Goal: Answer question/provide support: Answer question/provide support

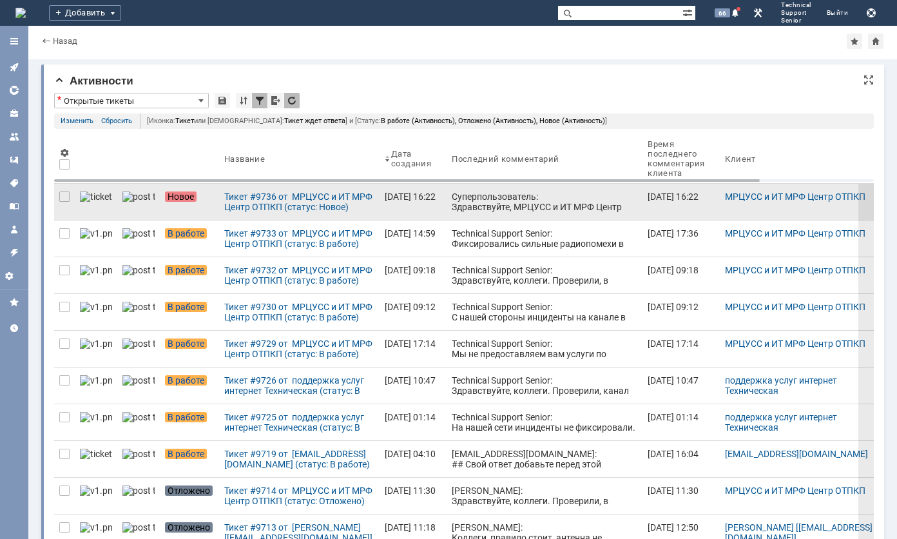
click at [472, 208] on div "Суперпользователь: Здравствуйте, МРЦУСС и ИТ МРФ Центр ОТПКП! Ваше обращение за…" at bounding box center [545, 232] width 186 height 83
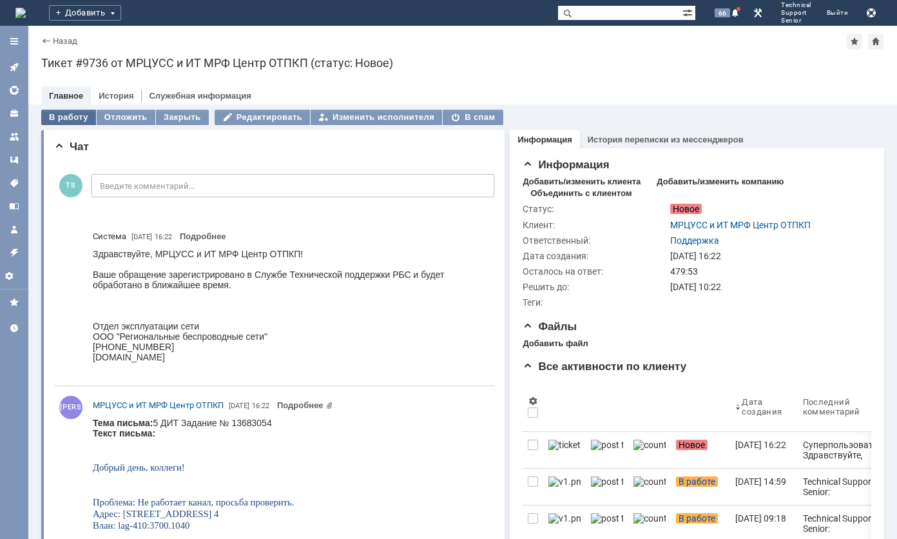
click at [68, 121] on div "В работу" at bounding box center [68, 117] width 55 height 15
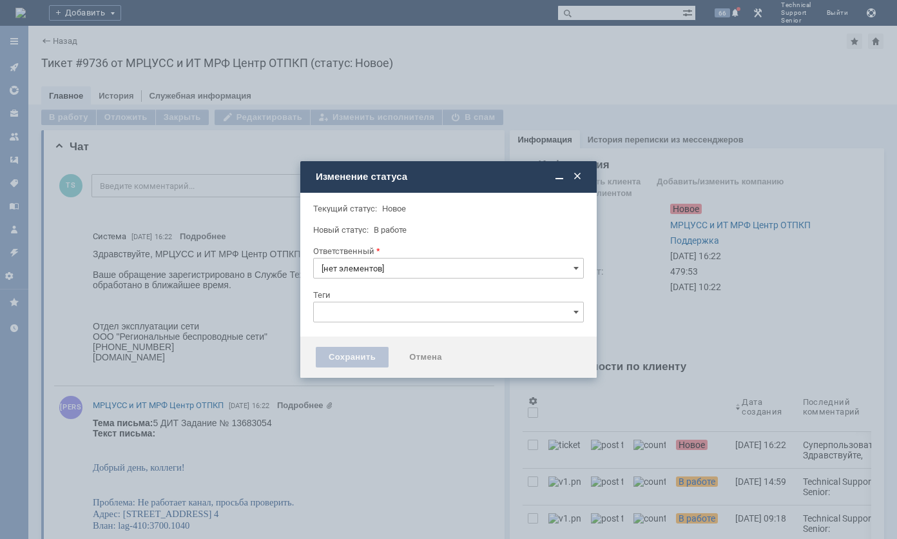
type input "Поддержка"
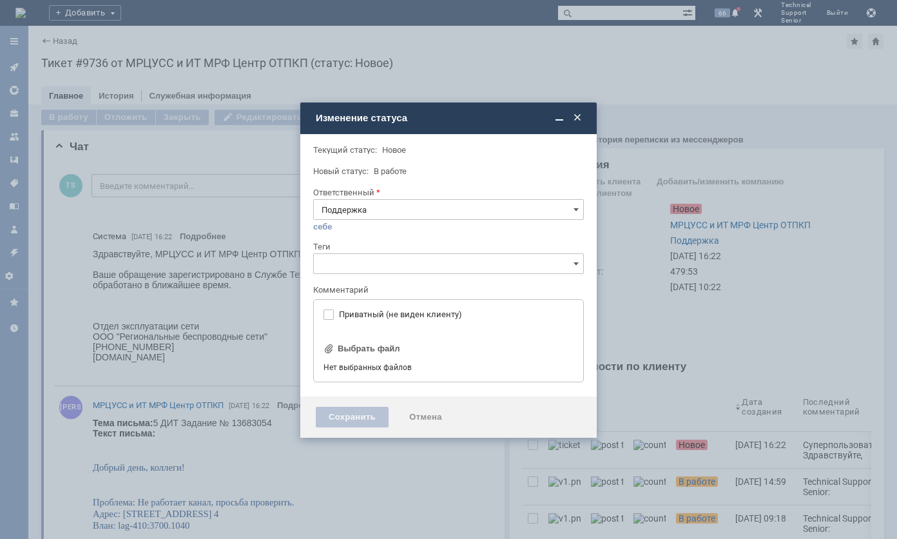
type input "[не указано]"
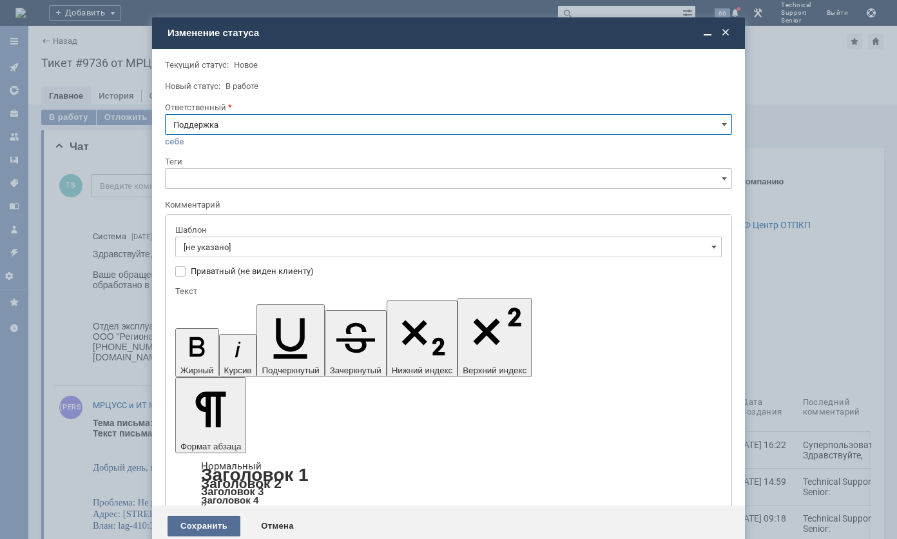
click at [202, 516] on div "Сохранить" at bounding box center [204, 526] width 73 height 21
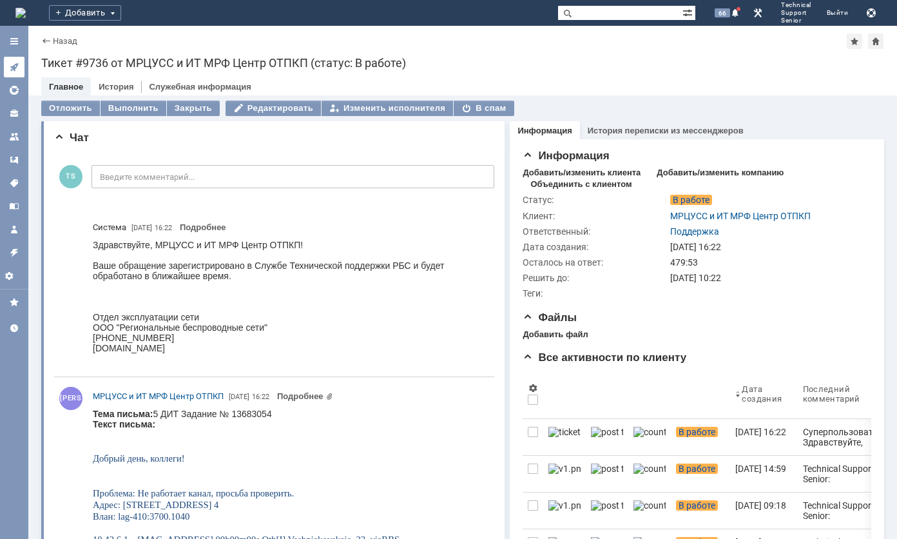
click at [7, 70] on link at bounding box center [14, 67] width 21 height 21
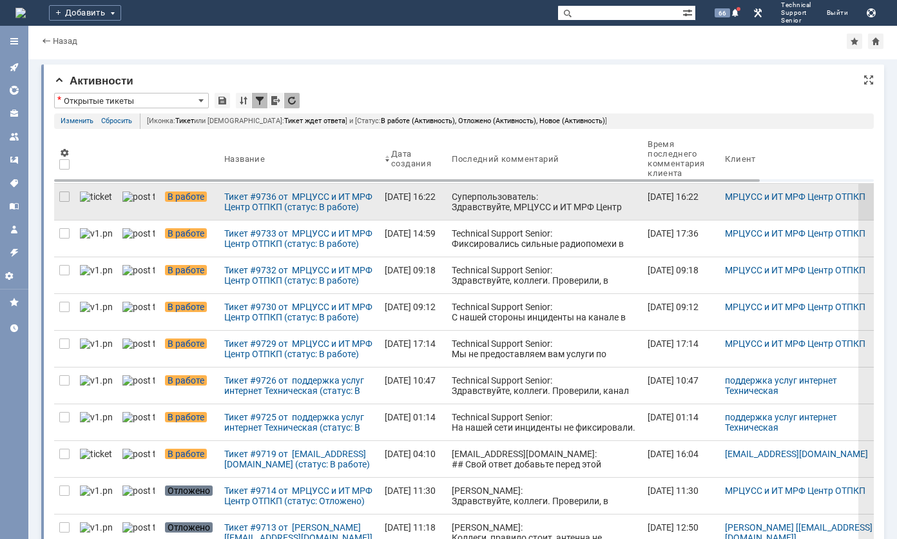
click at [452, 204] on div "Суперпользователь: Здравствуйте, МРЦУСС и ИТ МРФ Центр ОТПКП! Ваше обращение за…" at bounding box center [545, 232] width 186 height 83
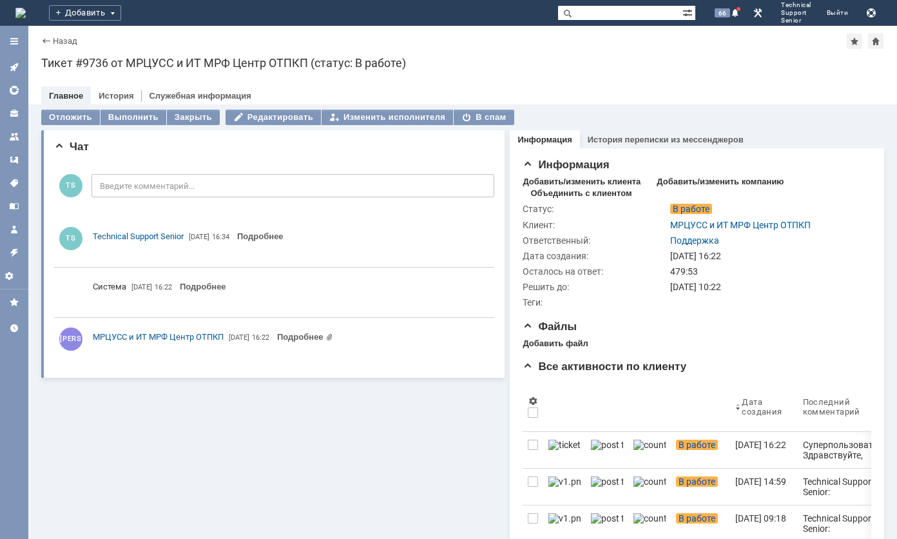
scroll to position [0, 0]
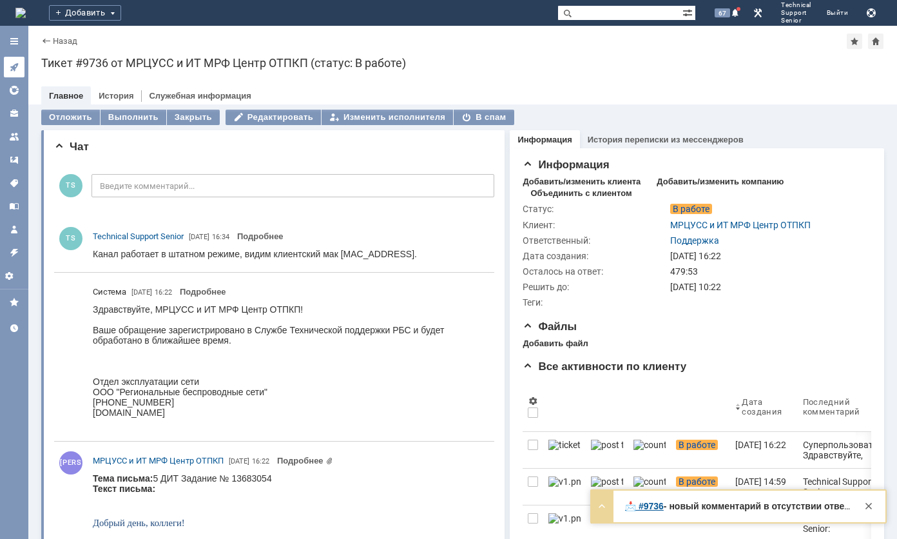
click at [18, 71] on icon at bounding box center [14, 67] width 10 height 10
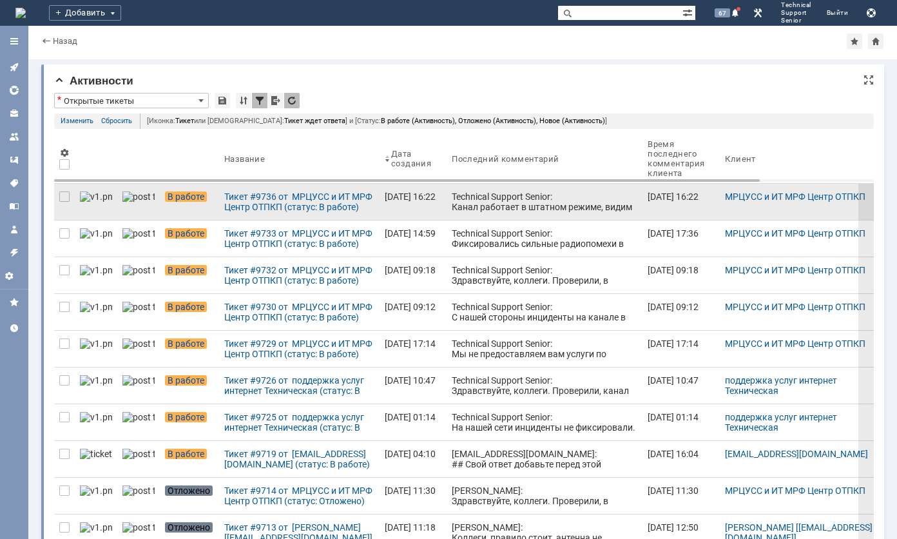
click at [482, 205] on div "Technical Support Senior: Канал работает в штатном режиме, видим клиентский мак…" at bounding box center [545, 206] width 186 height 31
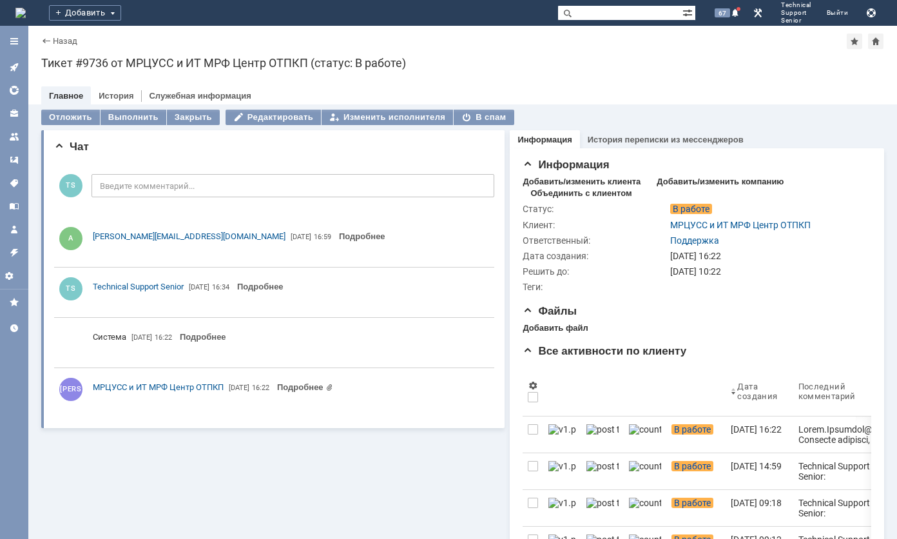
click at [390, 68] on div "Тикет #9736 от МРЦУСС и ИТ МРФ Центр ОТПКП (статус: В работе)" at bounding box center [462, 63] width 843 height 13
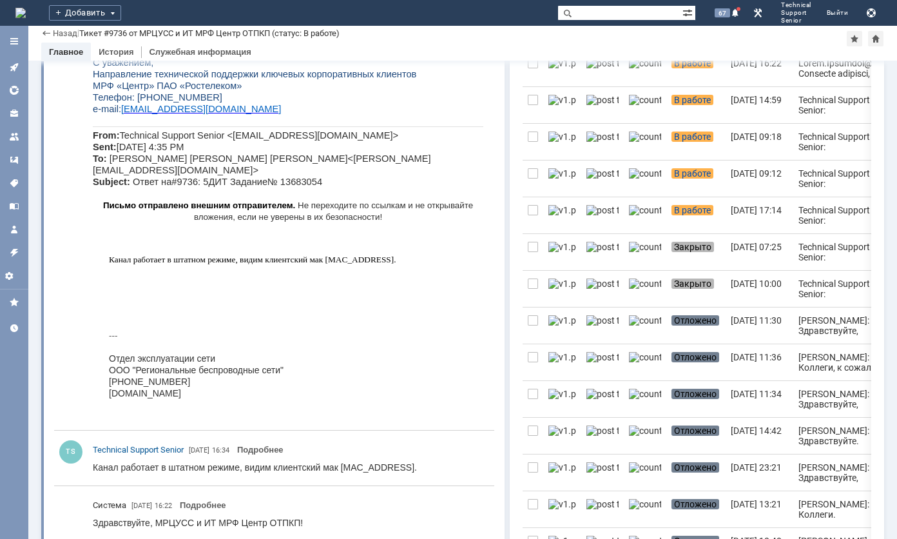
scroll to position [387, 0]
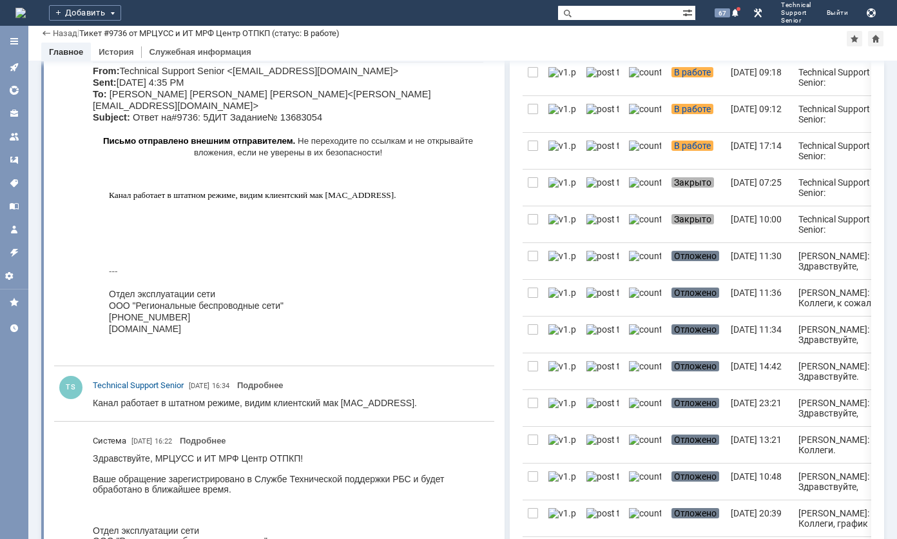
click at [275, 324] on td "--- Отдел эксплуатации сети ООО "Региональные беспроводные сети" [PHONE_NUMBER]…" at bounding box center [288, 311] width 391 height 104
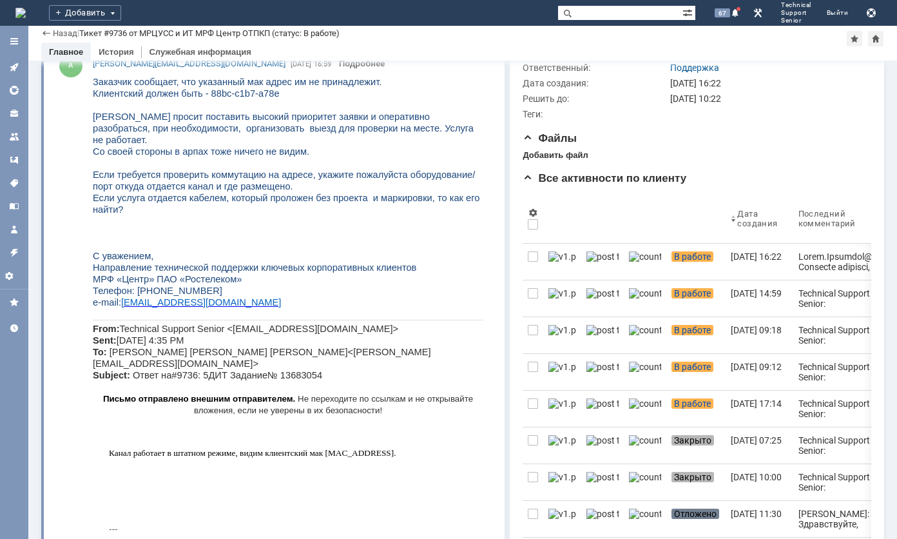
click at [402, 170] on span "Если требуется проверить коммутацию на адресе, укажите пожалуйста оборудование/…" at bounding box center [284, 181] width 382 height 22
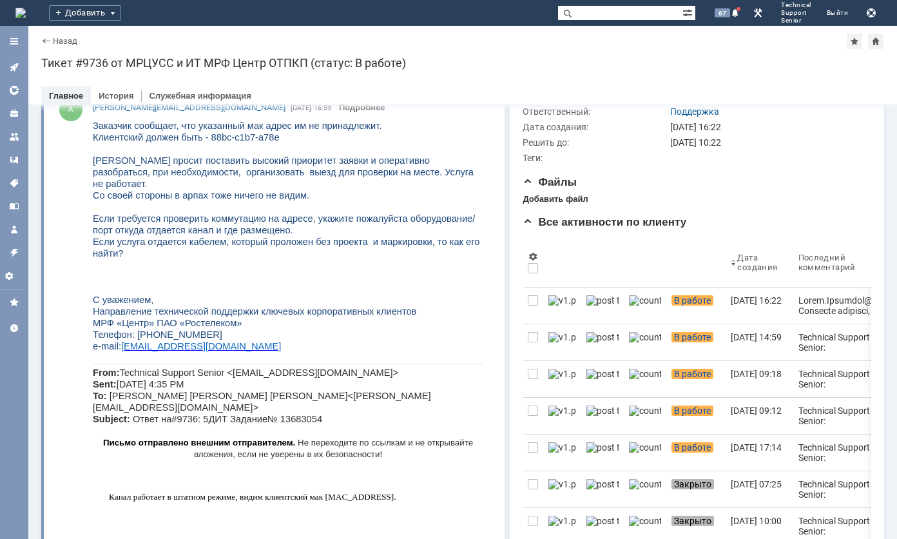
scroll to position [0, 0]
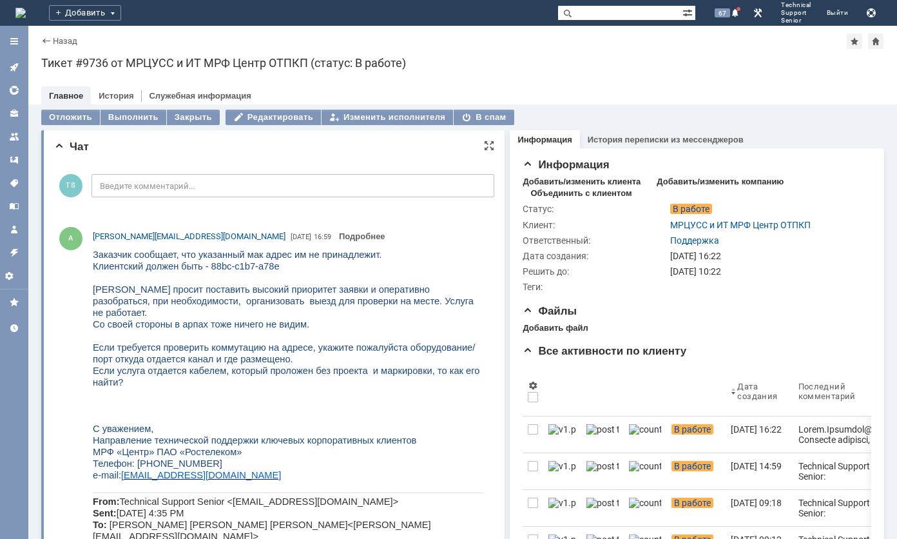
click at [418, 279] on p at bounding box center [288, 278] width 391 height 12
click at [286, 293] on span "[PERSON_NAME] просит поставить высокий приоритет заявки и оперативно разобратьс…" at bounding box center [283, 301] width 381 height 34
click at [314, 330] on p at bounding box center [288, 336] width 391 height 12
click at [334, 304] on span "[PERSON_NAME] просит поставить высокий приоритет заявки и оперативно разобратьс…" at bounding box center [283, 301] width 381 height 34
click at [334, 303] on span "[PERSON_NAME] просит поставить высокий приоритет заявки и оперативно разобратьс…" at bounding box center [283, 301] width 381 height 34
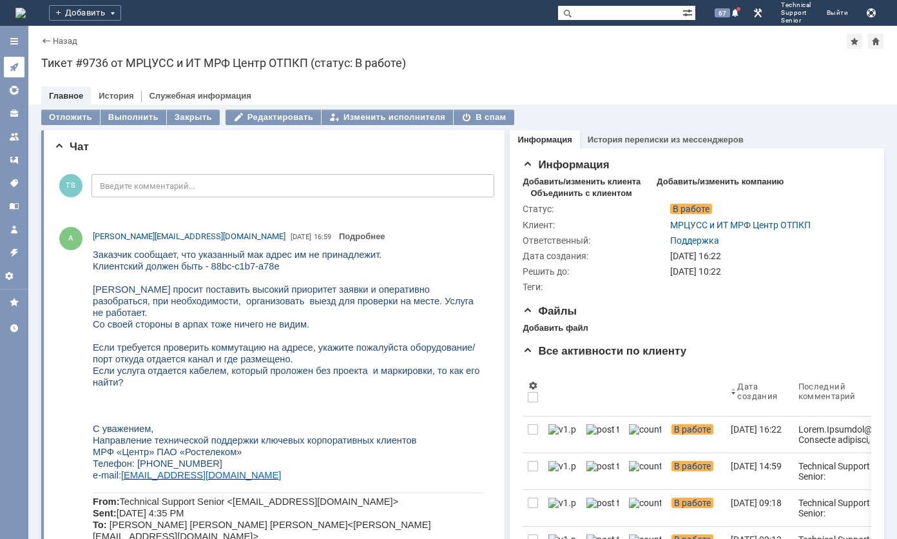
click at [14, 71] on icon at bounding box center [14, 67] width 8 height 8
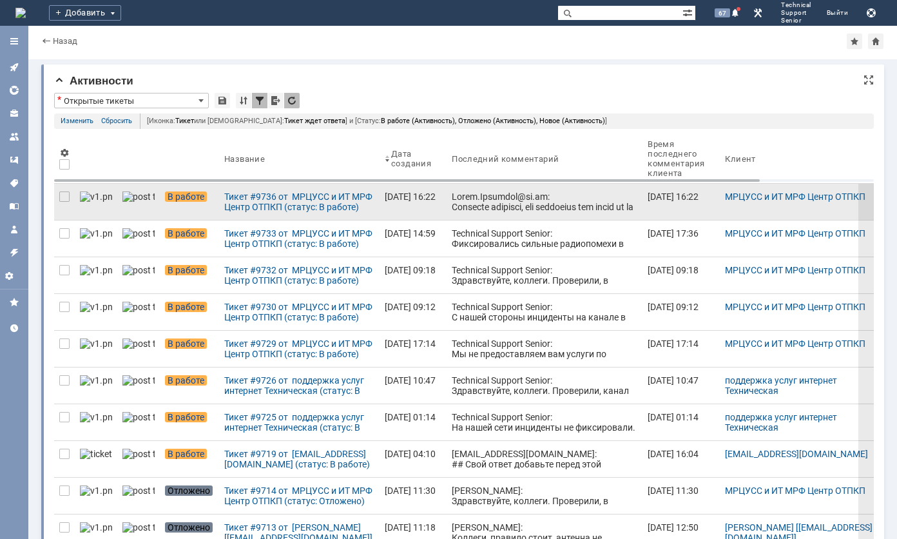
click at [452, 198] on div at bounding box center [545, 335] width 186 height 289
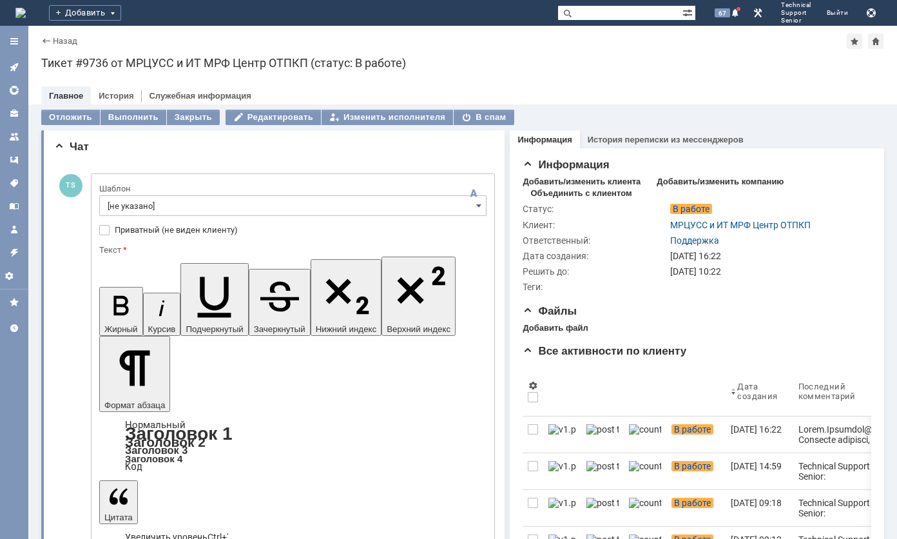
drag, startPoint x: 268, startPoint y: 3107, endPoint x: 184, endPoint y: 3108, distance: 83.8
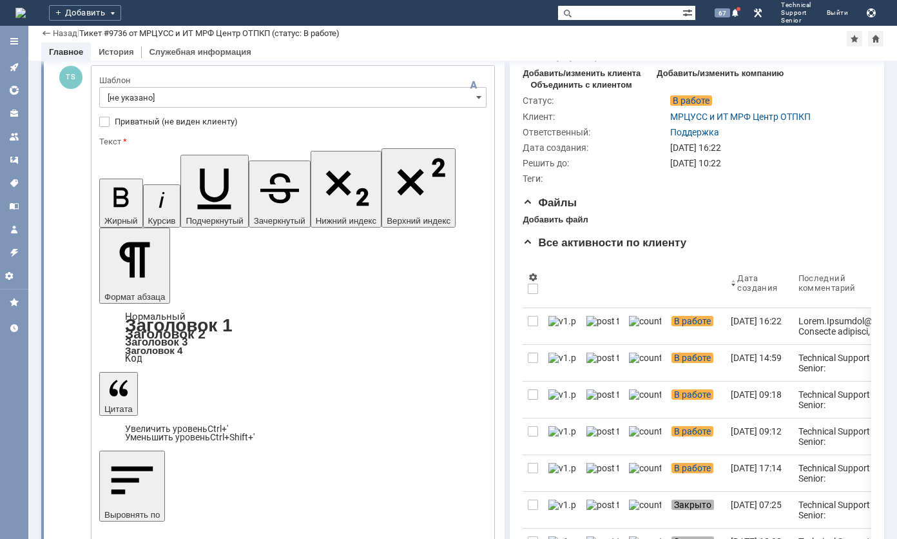
scroll to position [0, 0]
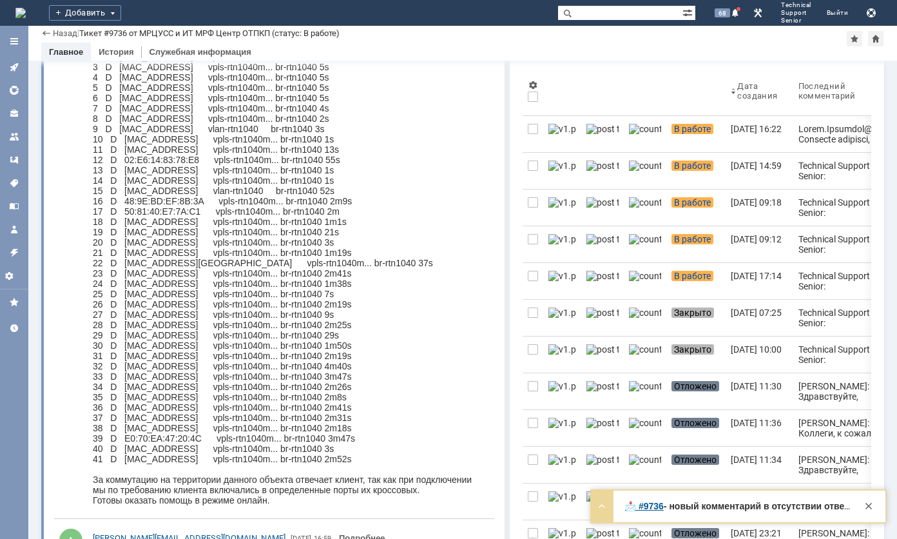
scroll to position [258, 0]
